Goal: Information Seeking & Learning: Find contact information

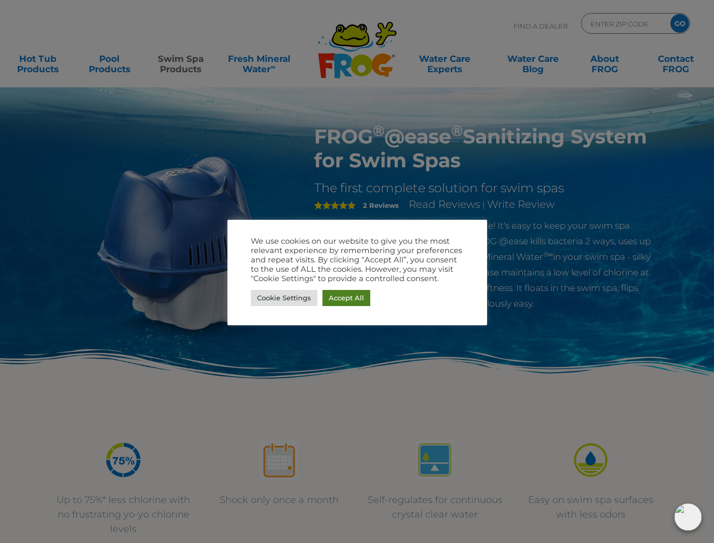
click at [346, 297] on link "Accept All" at bounding box center [347, 298] width 48 height 16
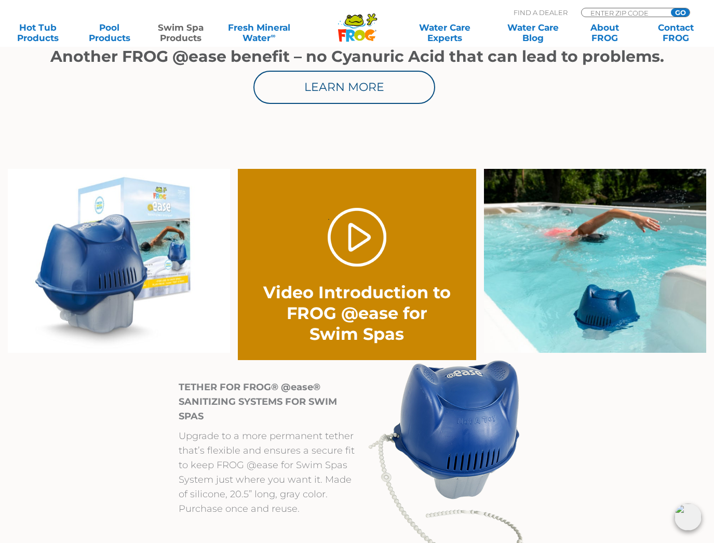
scroll to position [646, 0]
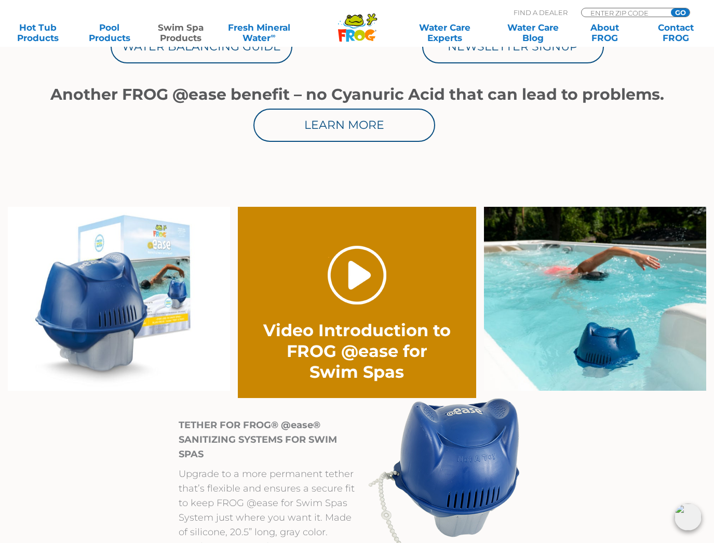
click at [360, 274] on link "." at bounding box center [357, 275] width 59 height 59
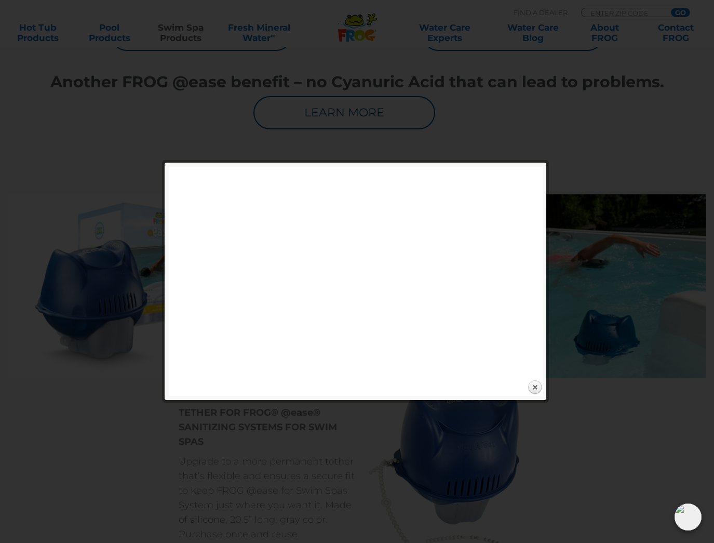
scroll to position [658, 0]
click at [535, 385] on link "Close" at bounding box center [535, 388] width 16 height 16
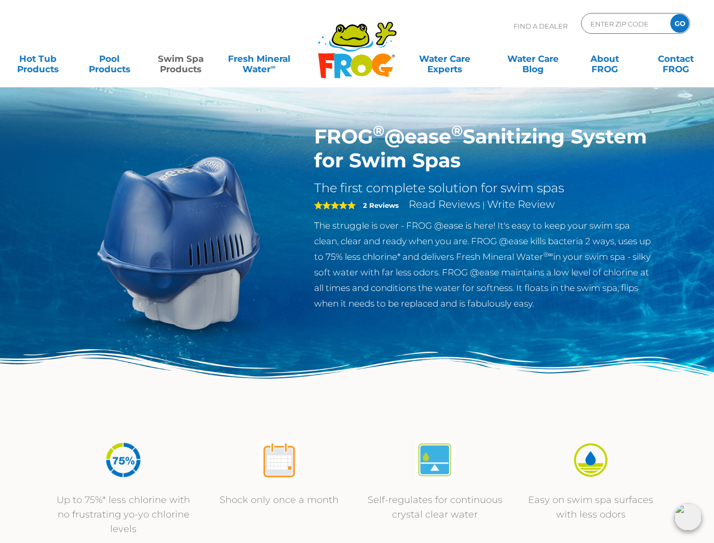
scroll to position [1, 0]
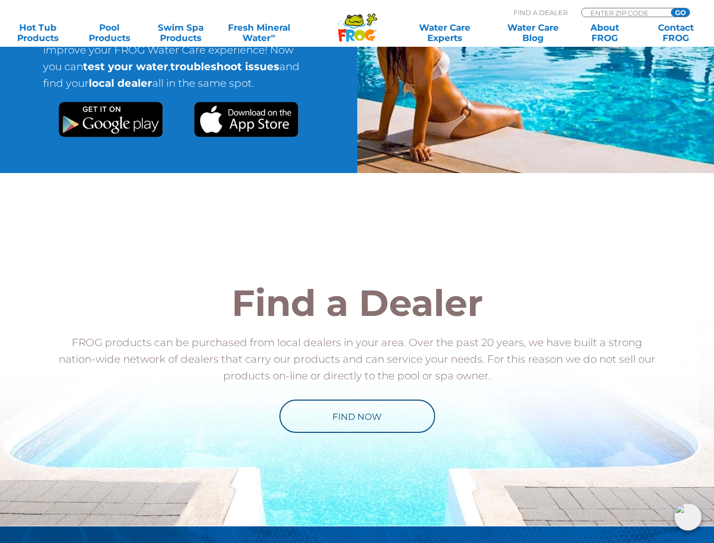
scroll to position [2146, 0]
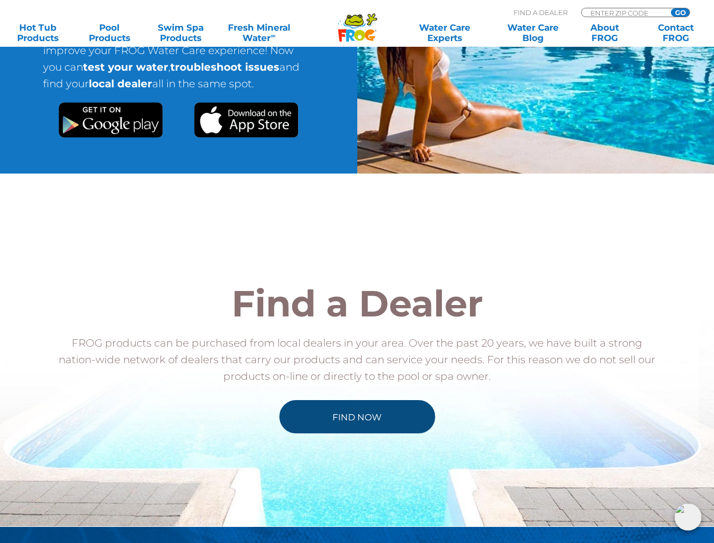
click at [360, 419] on link "Find Now" at bounding box center [358, 416] width 156 height 33
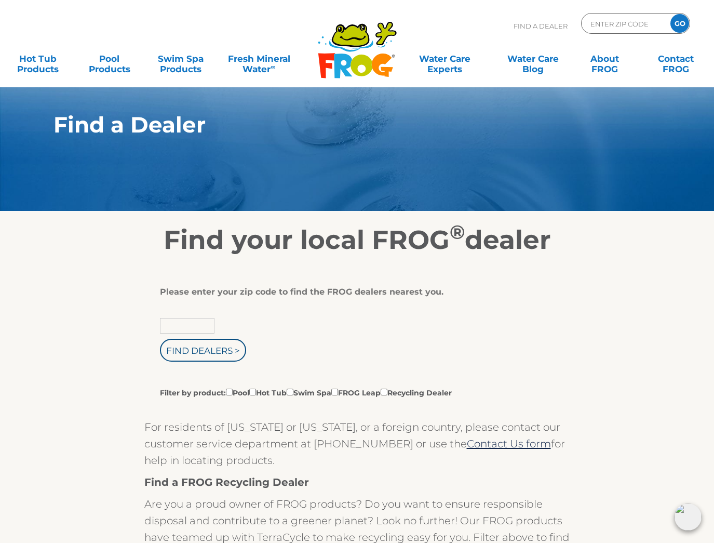
click at [199, 331] on input "text" at bounding box center [187, 326] width 55 height 16
type input "21811"
click at [203, 352] on input "Find Dealers >" at bounding box center [203, 350] width 86 height 23
click at [199, 350] on input "Find Dealers >" at bounding box center [203, 350] width 86 height 23
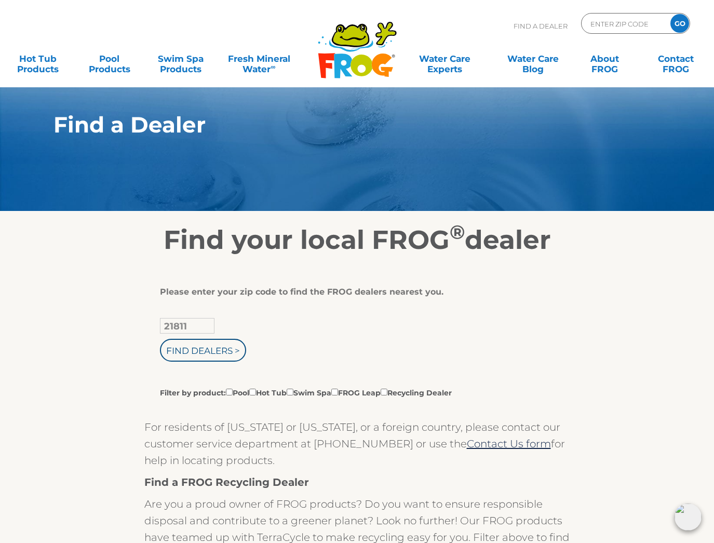
click at [294, 394] on input "Filter by product: Pool Hot Tub Swim Spa FROG Leap Recycling Dealer" at bounding box center [290, 392] width 7 height 7
checkbox input "true"
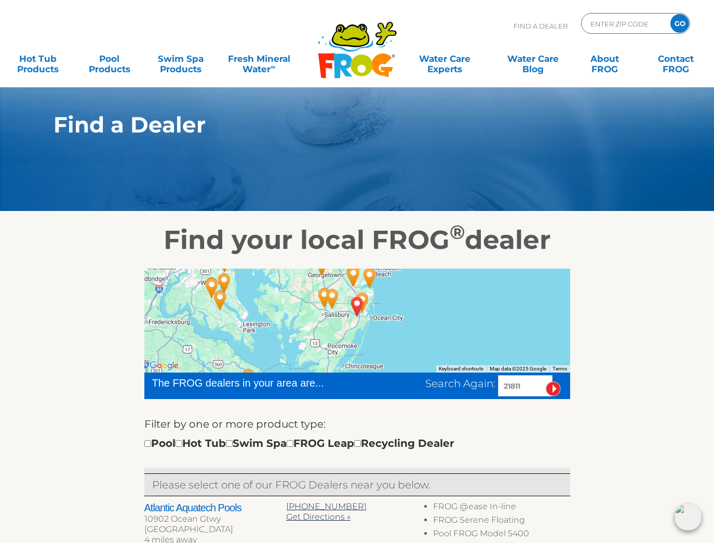
click at [233, 444] on input "checkbox" at bounding box center [229, 443] width 7 height 7
checkbox input "true"
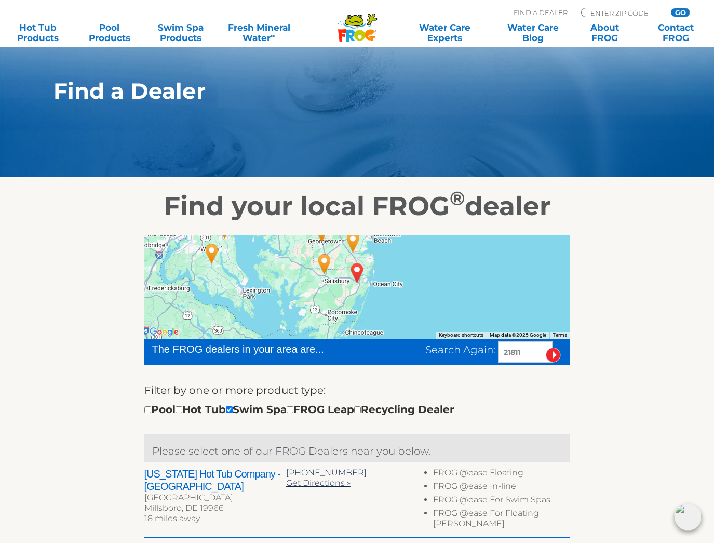
scroll to position [19, 0]
